Goal: Task Accomplishment & Management: Use online tool/utility

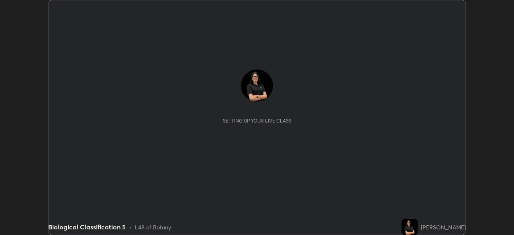
scroll to position [235, 514]
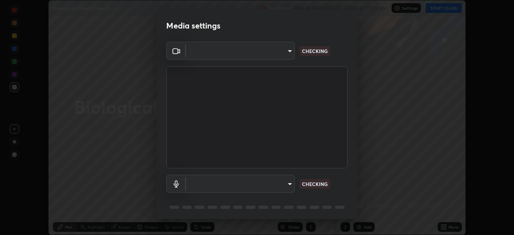
click at [287, 53] on body "Erase all Biological Classification 5 Recording WAS SCHEDULED TO START AT 11:00…" at bounding box center [257, 117] width 514 height 235
type input "ddeb460be698feac5301e169f53eca599c89e620ae617368e30cc776484c20c4"
type input "default"
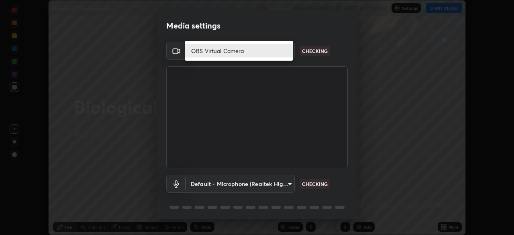
click at [227, 52] on li "OBS Virtual Camera" at bounding box center [239, 50] width 109 height 13
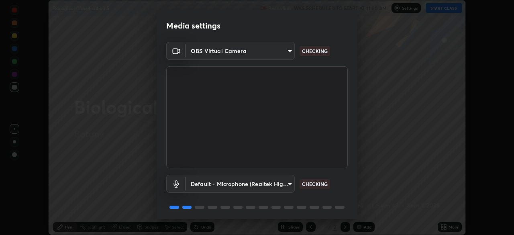
scroll to position [29, 0]
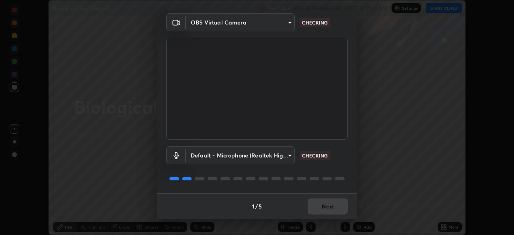
click at [276, 156] on body "Erase all Biological Classification 5 Recording WAS SCHEDULED TO START AT 11:00…" at bounding box center [257, 117] width 514 height 235
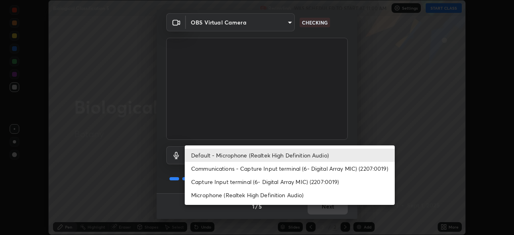
click at [271, 158] on li "Default - Microphone (Realtek High Definition Audio)" at bounding box center [290, 155] width 210 height 13
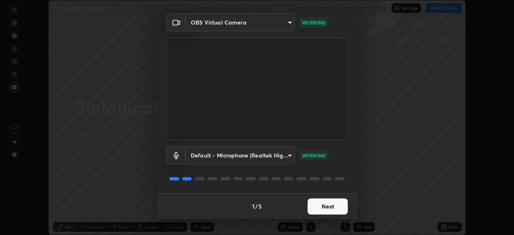
click at [324, 207] on button "Next" at bounding box center [328, 207] width 40 height 16
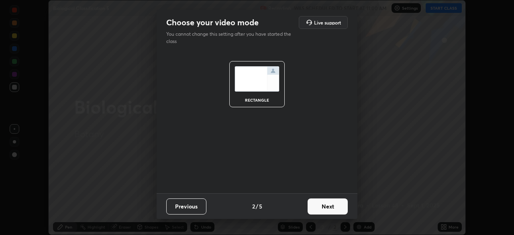
scroll to position [0, 0]
click at [327, 207] on button "Next" at bounding box center [328, 207] width 40 height 16
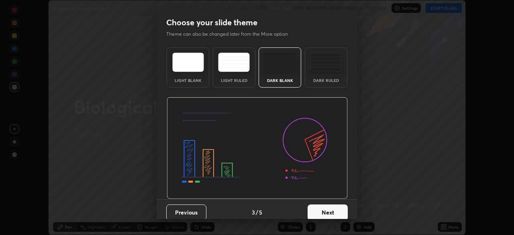
click at [341, 213] on button "Next" at bounding box center [328, 213] width 40 height 16
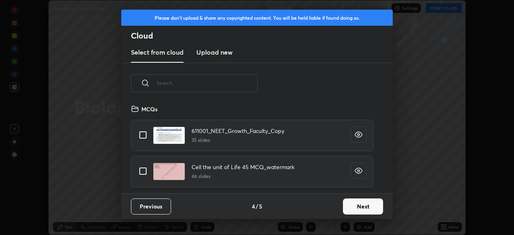
scroll to position [89, 258]
click at [358, 209] on button "Next" at bounding box center [363, 207] width 40 height 16
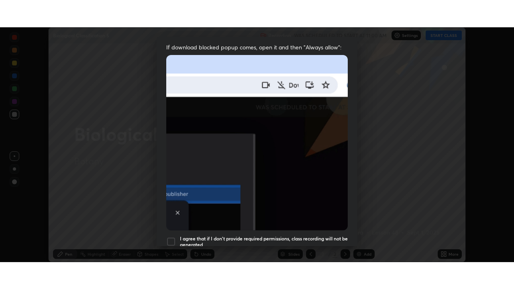
scroll to position [193, 0]
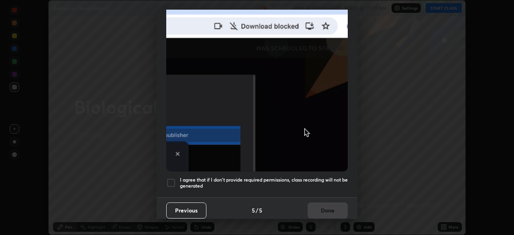
click at [171, 178] on div at bounding box center [171, 183] width 10 height 10
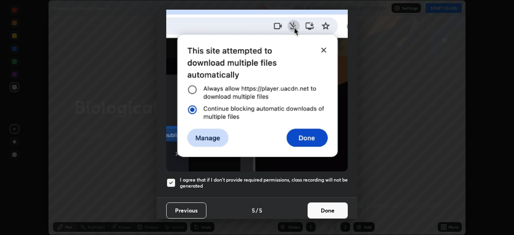
click at [326, 203] on button "Done" at bounding box center [328, 211] width 40 height 16
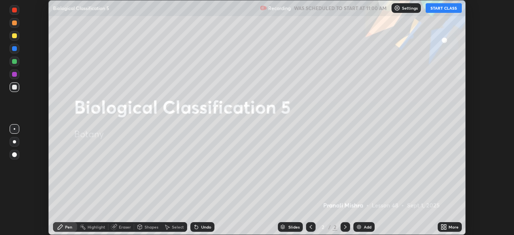
click at [438, 5] on button "START CLASS" at bounding box center [444, 8] width 36 height 10
click at [453, 223] on div "More" at bounding box center [450, 227] width 24 height 10
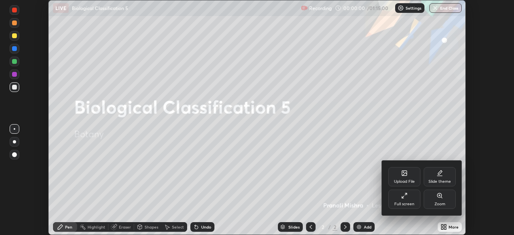
click at [411, 201] on div "Full screen" at bounding box center [405, 199] width 32 height 19
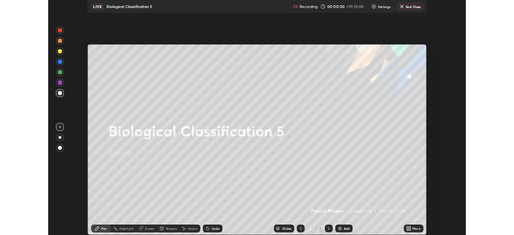
scroll to position [289, 514]
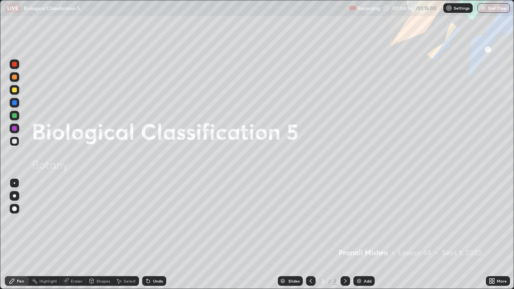
click at [373, 235] on div "Add" at bounding box center [364, 281] width 21 height 10
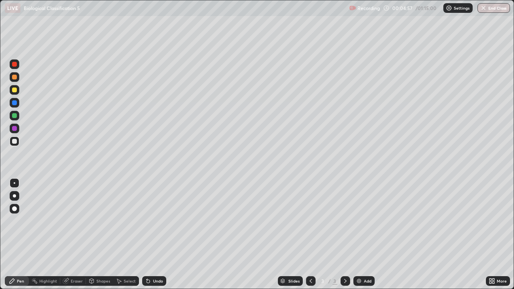
click at [14, 196] on div at bounding box center [14, 196] width 3 height 3
click at [125, 235] on div "Select" at bounding box center [130, 281] width 12 height 4
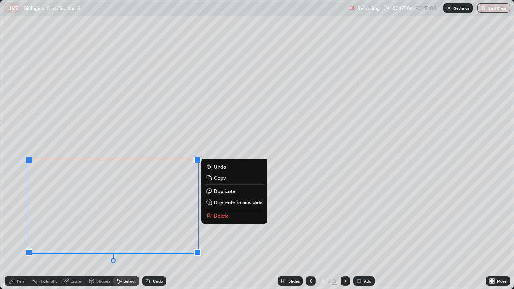
click at [221, 136] on div "0 ° Undo Copy Duplicate Duplicate to new slide Delete" at bounding box center [257, 144] width 514 height 289
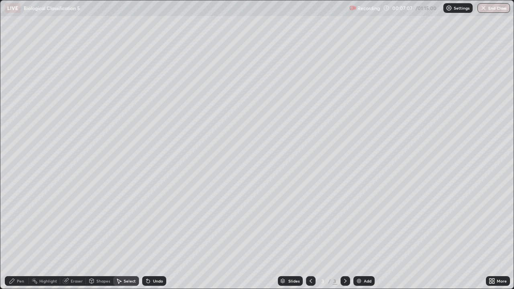
click at [18, 235] on div "Pen" at bounding box center [20, 281] width 7 height 4
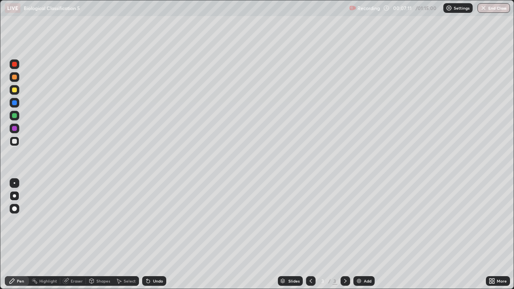
click at [75, 235] on div "Eraser" at bounding box center [73, 281] width 26 height 10
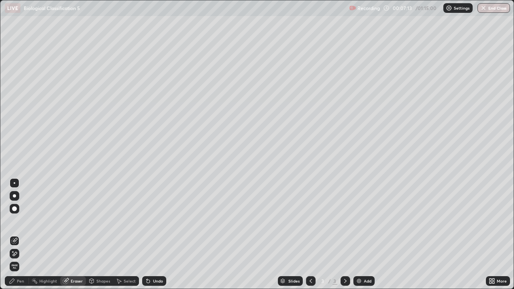
click at [20, 235] on div "Pen" at bounding box center [20, 281] width 7 height 4
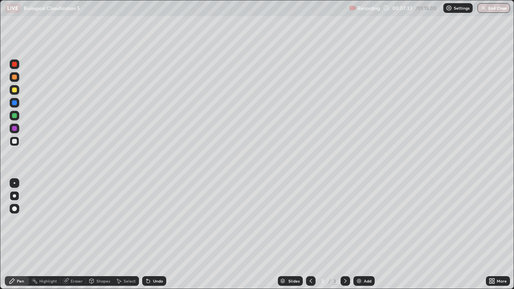
click at [13, 115] on div at bounding box center [14, 115] width 5 height 5
click at [160, 235] on div "Undo" at bounding box center [158, 281] width 10 height 4
click at [158, 235] on div "Undo" at bounding box center [158, 281] width 10 height 4
click at [159, 235] on div "Undo" at bounding box center [154, 281] width 24 height 10
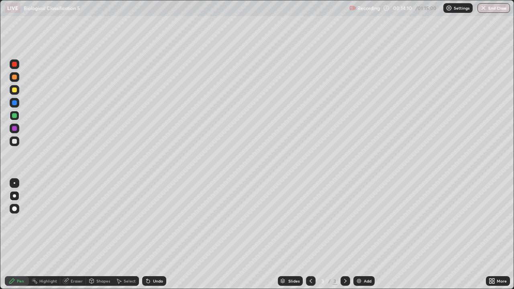
click at [365, 235] on div "Add" at bounding box center [364, 281] width 21 height 10
click at [314, 235] on div at bounding box center [311, 281] width 10 height 10
click at [345, 235] on icon at bounding box center [345, 281] width 6 height 6
click at [309, 235] on icon at bounding box center [311, 281] width 6 height 6
click at [345, 235] on div at bounding box center [346, 281] width 10 height 10
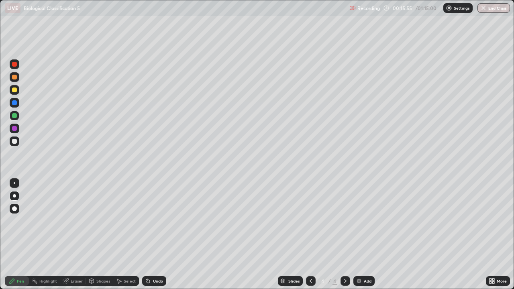
click at [310, 235] on icon at bounding box center [311, 281] width 6 height 6
click at [371, 235] on div "Add" at bounding box center [368, 281] width 8 height 4
click at [78, 235] on div "Eraser" at bounding box center [77, 281] width 12 height 4
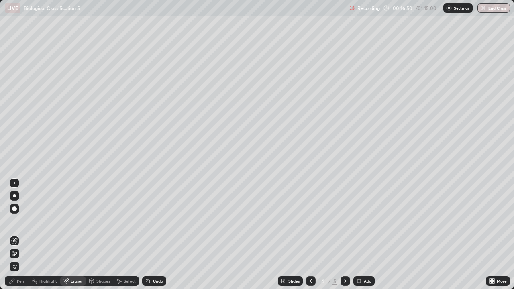
click at [25, 235] on div "Pen" at bounding box center [17, 281] width 24 height 10
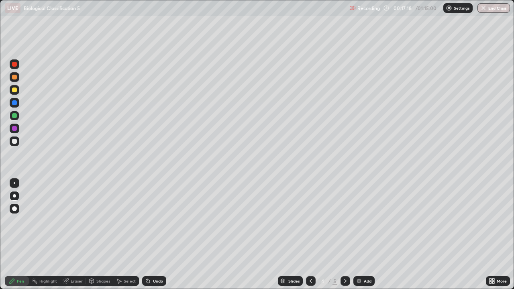
click at [311, 235] on div at bounding box center [311, 281] width 10 height 10
click at [346, 235] on icon at bounding box center [345, 281] width 6 height 6
click at [310, 235] on icon at bounding box center [311, 281] width 6 height 6
click at [345, 235] on icon at bounding box center [345, 281] width 6 height 6
click at [369, 235] on div "Add" at bounding box center [364, 281] width 21 height 10
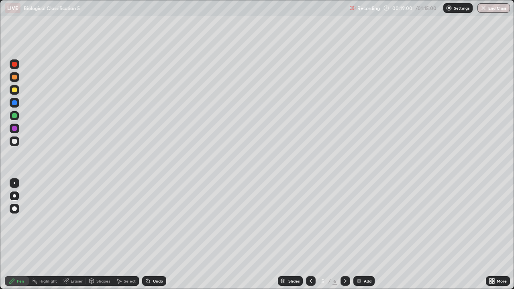
click at [311, 235] on icon at bounding box center [311, 281] width 6 height 6
click at [310, 235] on icon at bounding box center [311, 281] width 6 height 6
click at [346, 235] on icon at bounding box center [345, 281] width 6 height 6
click at [345, 235] on icon at bounding box center [345, 281] width 6 height 6
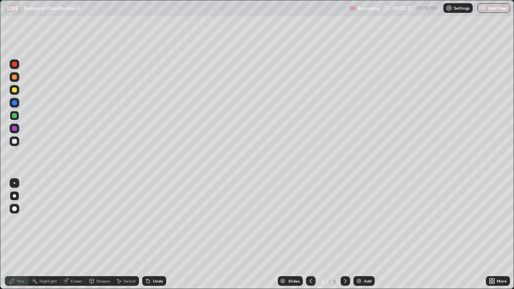
click at [345, 235] on icon at bounding box center [345, 281] width 6 height 6
click at [309, 235] on icon at bounding box center [311, 281] width 6 height 6
click at [310, 235] on icon at bounding box center [311, 281] width 6 height 6
click at [306, 235] on div at bounding box center [311, 281] width 10 height 10
click at [361, 235] on img at bounding box center [359, 281] width 6 height 6
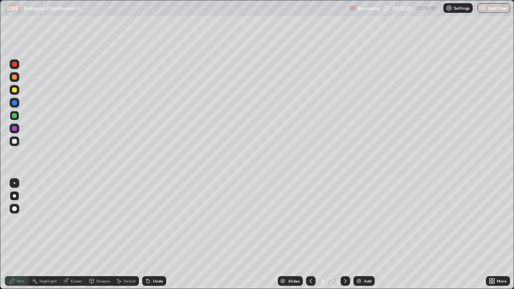
click at [14, 142] on div at bounding box center [14, 141] width 5 height 5
click at [18, 78] on div at bounding box center [15, 77] width 10 height 10
click at [18, 113] on div at bounding box center [15, 116] width 10 height 10
click at [19, 142] on div at bounding box center [15, 142] width 10 height 10
click at [158, 235] on div "Undo" at bounding box center [154, 281] width 24 height 10
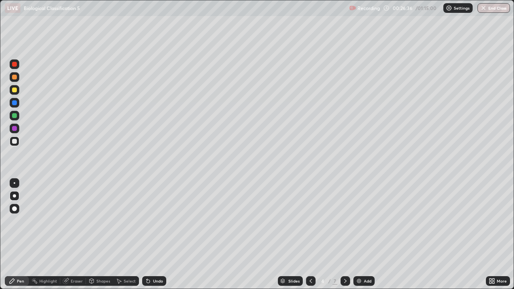
click at [158, 235] on div "Undo" at bounding box center [154, 281] width 24 height 10
click at [165, 235] on div "Undo" at bounding box center [154, 281] width 24 height 10
click at [15, 119] on div at bounding box center [15, 116] width 10 height 10
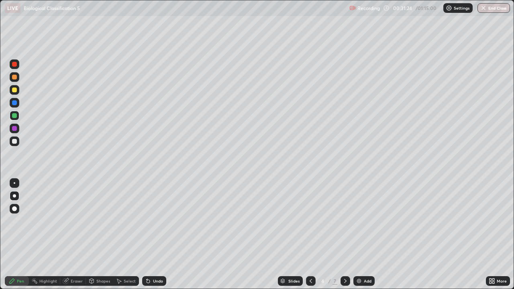
click at [49, 235] on div "Highlight" at bounding box center [48, 281] width 18 height 4
click at [21, 235] on div "Pen" at bounding box center [17, 281] width 24 height 10
click at [53, 235] on div "Highlight" at bounding box center [48, 281] width 18 height 4
click at [25, 235] on div "Pen" at bounding box center [17, 281] width 24 height 10
click at [160, 235] on div "Undo" at bounding box center [154, 281] width 24 height 10
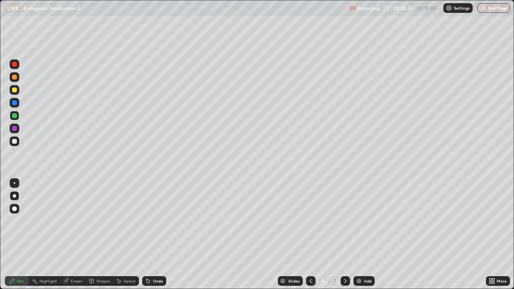
click at [53, 235] on div "Highlight" at bounding box center [44, 281] width 31 height 10
click at [15, 235] on rect at bounding box center [15, 242] width 4 height 4
click at [13, 235] on icon at bounding box center [12, 281] width 5 height 5
click at [314, 235] on div at bounding box center [311, 281] width 10 height 10
click at [309, 235] on icon at bounding box center [311, 281] width 6 height 6
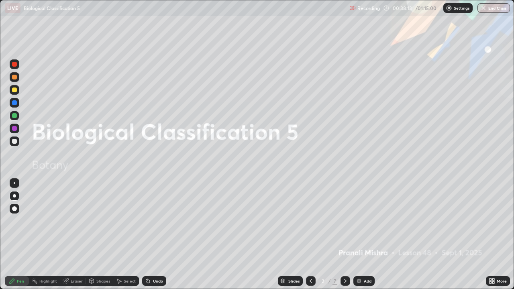
click at [345, 235] on icon at bounding box center [345, 281] width 6 height 6
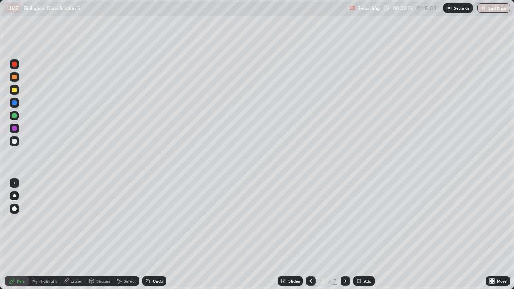
click at [344, 235] on icon at bounding box center [345, 281] width 6 height 6
click at [346, 235] on icon at bounding box center [345, 281] width 6 height 6
click at [345, 235] on icon at bounding box center [345, 281] width 6 height 6
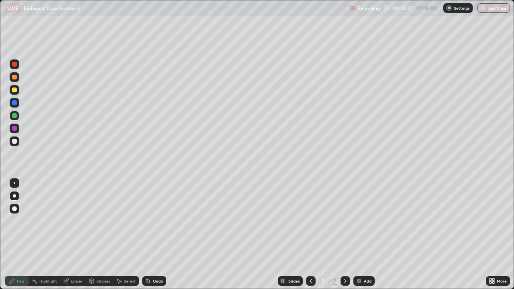
click at [366, 235] on div "Add" at bounding box center [368, 281] width 8 height 4
click at [156, 235] on div "Undo" at bounding box center [158, 281] width 10 height 4
click at [155, 235] on div "Undo" at bounding box center [158, 281] width 10 height 4
click at [81, 235] on div "Eraser" at bounding box center [77, 281] width 12 height 4
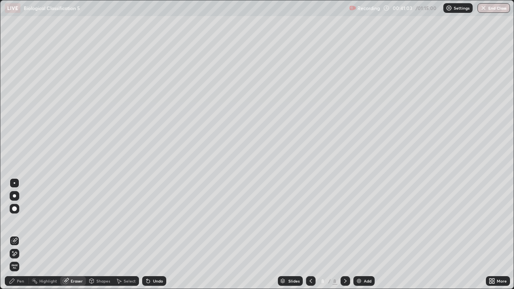
click at [18, 235] on div "Pen" at bounding box center [17, 281] width 24 height 10
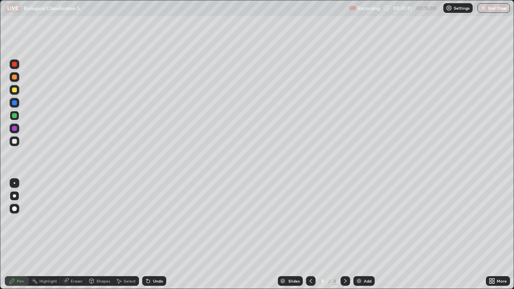
click at [19, 79] on div at bounding box center [15, 77] width 10 height 10
click at [161, 235] on div "Undo" at bounding box center [154, 281] width 24 height 10
click at [160, 235] on div "Undo" at bounding box center [158, 281] width 10 height 4
click at [161, 235] on div "Undo" at bounding box center [154, 281] width 24 height 10
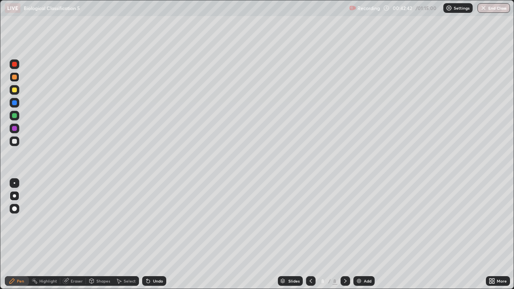
click at [158, 235] on div "Undo" at bounding box center [154, 281] width 24 height 10
click at [161, 235] on div "Undo" at bounding box center [154, 281] width 24 height 10
click at [18, 143] on div at bounding box center [15, 142] width 10 height 10
click at [158, 235] on div "Undo" at bounding box center [158, 281] width 10 height 4
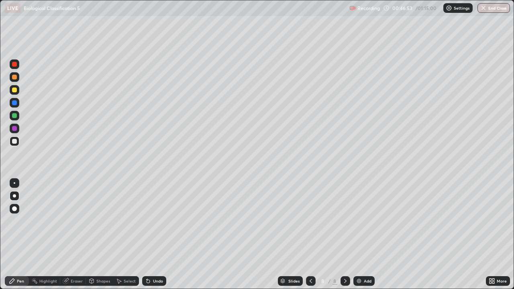
click at [164, 235] on div "Undo" at bounding box center [154, 281] width 24 height 10
click at [158, 235] on div "Undo" at bounding box center [158, 281] width 10 height 4
click at [156, 235] on div "Undo" at bounding box center [158, 281] width 10 height 4
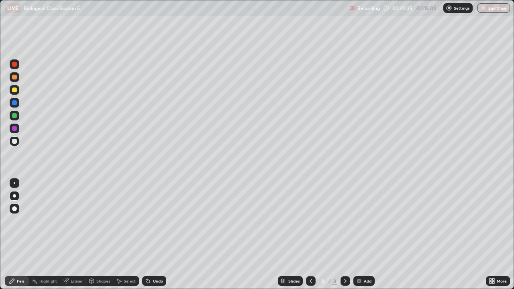
click at [76, 235] on div "Eraser" at bounding box center [73, 281] width 26 height 10
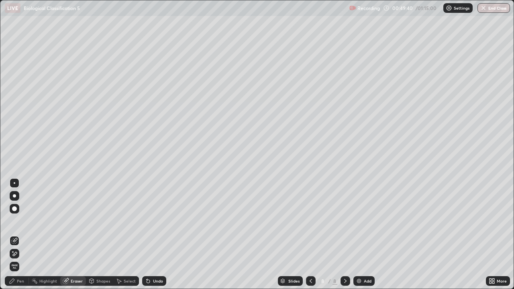
click at [19, 235] on div "Pen" at bounding box center [20, 281] width 7 height 4
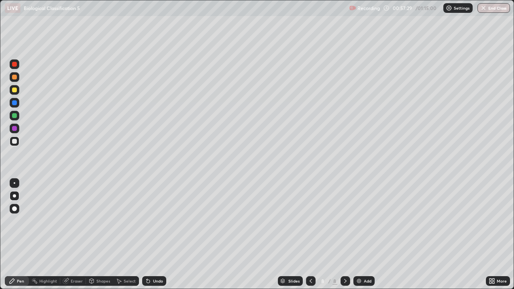
click at [367, 235] on div "Add" at bounding box center [364, 281] width 21 height 10
click at [18, 92] on div at bounding box center [15, 90] width 10 height 10
click at [310, 235] on icon at bounding box center [311, 281] width 6 height 6
click at [346, 235] on div at bounding box center [346, 281] width 10 height 10
click at [81, 235] on div "Eraser" at bounding box center [77, 281] width 12 height 4
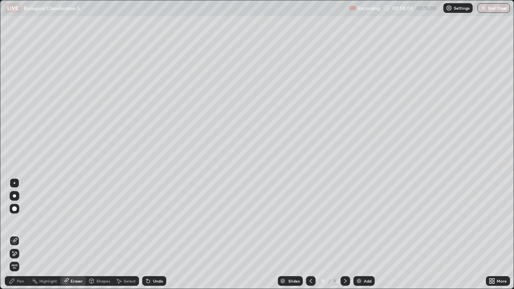
click at [18, 235] on div "Erase all" at bounding box center [15, 266] width 10 height 13
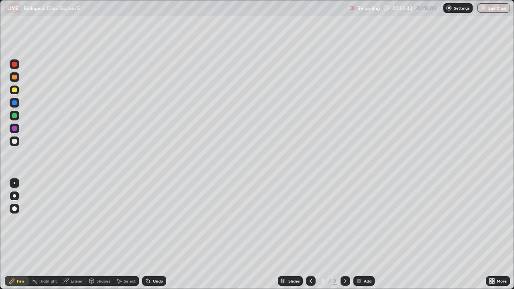
click at [128, 235] on div "Select" at bounding box center [130, 281] width 12 height 4
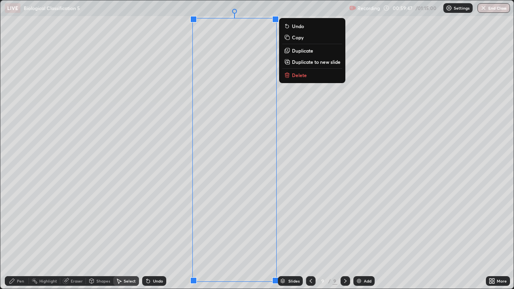
click at [306, 100] on div "0 ° Undo Copy Duplicate Duplicate to new slide Delete" at bounding box center [257, 144] width 514 height 289
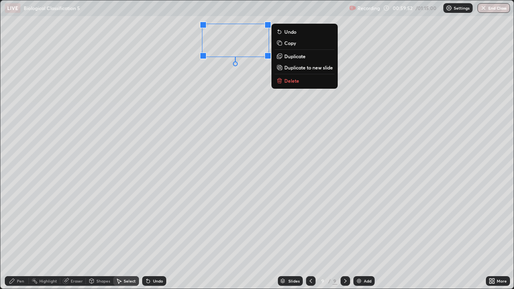
click at [295, 44] on p "Copy" at bounding box center [291, 43] width 12 height 6
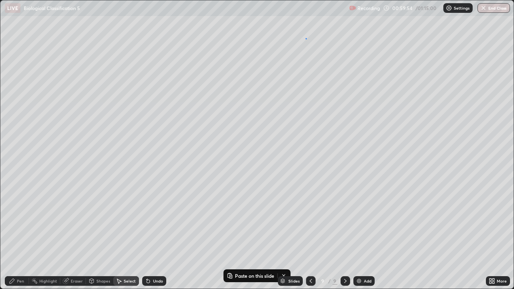
click at [306, 39] on div "0 ° Undo Copy Paste here Duplicate Duplicate to new slide Delete" at bounding box center [257, 144] width 514 height 289
click at [334, 74] on button "Paste here" at bounding box center [334, 70] width 35 height 10
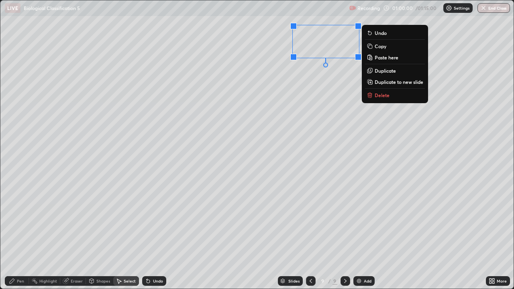
click at [399, 60] on button "Paste here" at bounding box center [395, 58] width 60 height 10
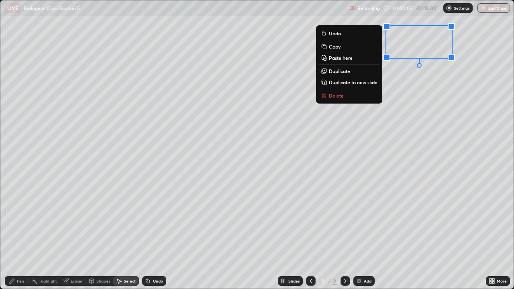
click at [407, 103] on div "0 ° Undo Copy Paste here Duplicate Duplicate to new slide Delete" at bounding box center [257, 144] width 514 height 289
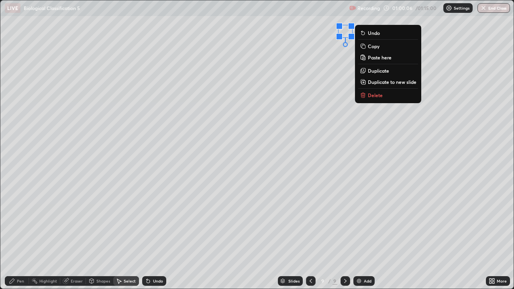
click at [23, 235] on div "Pen" at bounding box center [20, 281] width 7 height 4
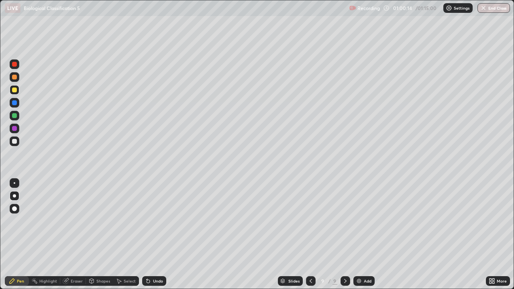
click at [157, 235] on div "Undo" at bounding box center [154, 281] width 24 height 10
click at [149, 235] on icon at bounding box center [148, 281] width 6 height 6
click at [151, 235] on div "Undo" at bounding box center [154, 281] width 24 height 10
click at [153, 235] on div "Undo" at bounding box center [154, 281] width 24 height 10
click at [158, 235] on div "Undo" at bounding box center [158, 281] width 10 height 4
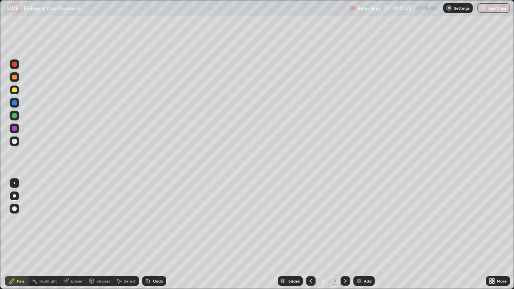
click at [158, 235] on div "Undo" at bounding box center [154, 281] width 24 height 10
click at [158, 235] on div "Undo" at bounding box center [152, 281] width 27 height 16
click at [157, 235] on div "Undo" at bounding box center [152, 281] width 27 height 16
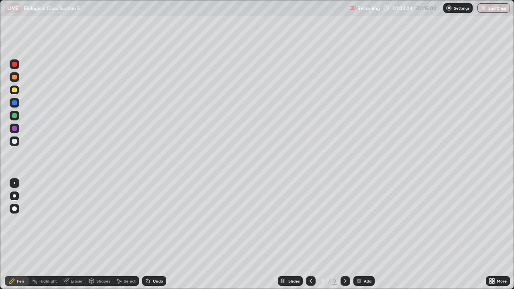
click at [158, 235] on div "Undo" at bounding box center [152, 281] width 27 height 16
click at [156, 235] on div "Undo" at bounding box center [152, 281] width 27 height 16
click at [157, 235] on div "Undo" at bounding box center [152, 281] width 27 height 16
click at [156, 235] on div "Undo" at bounding box center [154, 281] width 24 height 10
click at [158, 235] on div "Undo" at bounding box center [154, 281] width 24 height 10
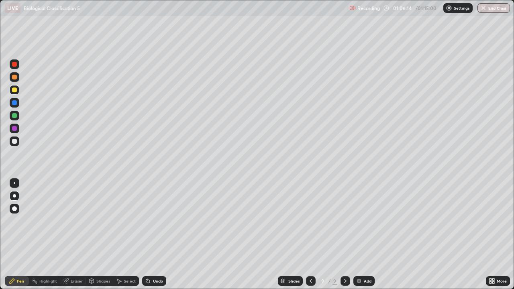
click at [158, 235] on div "Undo" at bounding box center [158, 281] width 10 height 4
click at [158, 235] on div "Undo" at bounding box center [154, 281] width 24 height 10
click at [311, 235] on icon at bounding box center [311, 281] width 6 height 6
click at [310, 235] on icon at bounding box center [311, 281] width 6 height 6
click at [311, 235] on icon at bounding box center [311, 281] width 6 height 6
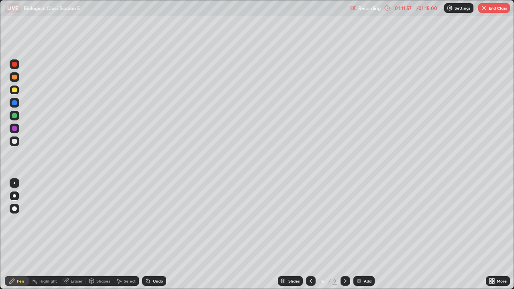
click at [311, 235] on icon at bounding box center [311, 281] width 2 height 4
click at [309, 235] on icon at bounding box center [311, 281] width 6 height 6
click at [310, 235] on icon at bounding box center [311, 281] width 6 height 6
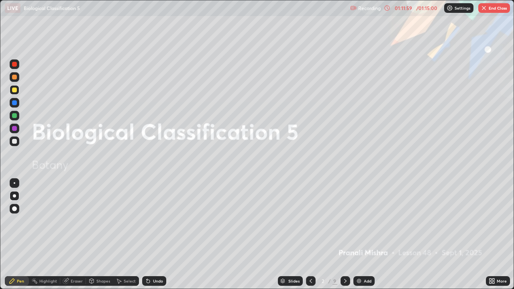
click at [348, 235] on div at bounding box center [346, 281] width 10 height 10
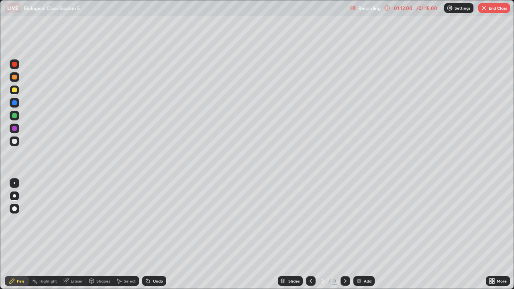
click at [348, 235] on div at bounding box center [346, 281] width 10 height 10
click at [350, 235] on div at bounding box center [346, 281] width 10 height 16
click at [349, 235] on div at bounding box center [346, 281] width 10 height 16
click at [350, 235] on div at bounding box center [346, 281] width 10 height 16
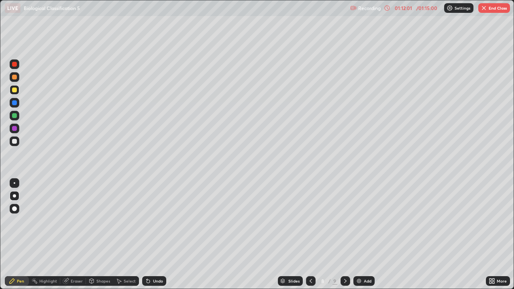
click at [350, 235] on div at bounding box center [346, 281] width 10 height 16
click at [348, 235] on div at bounding box center [346, 281] width 10 height 16
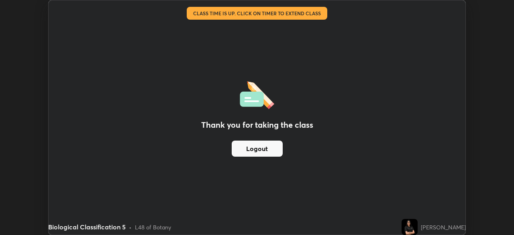
scroll to position [39953, 39674]
